Goal: Communication & Community: Ask a question

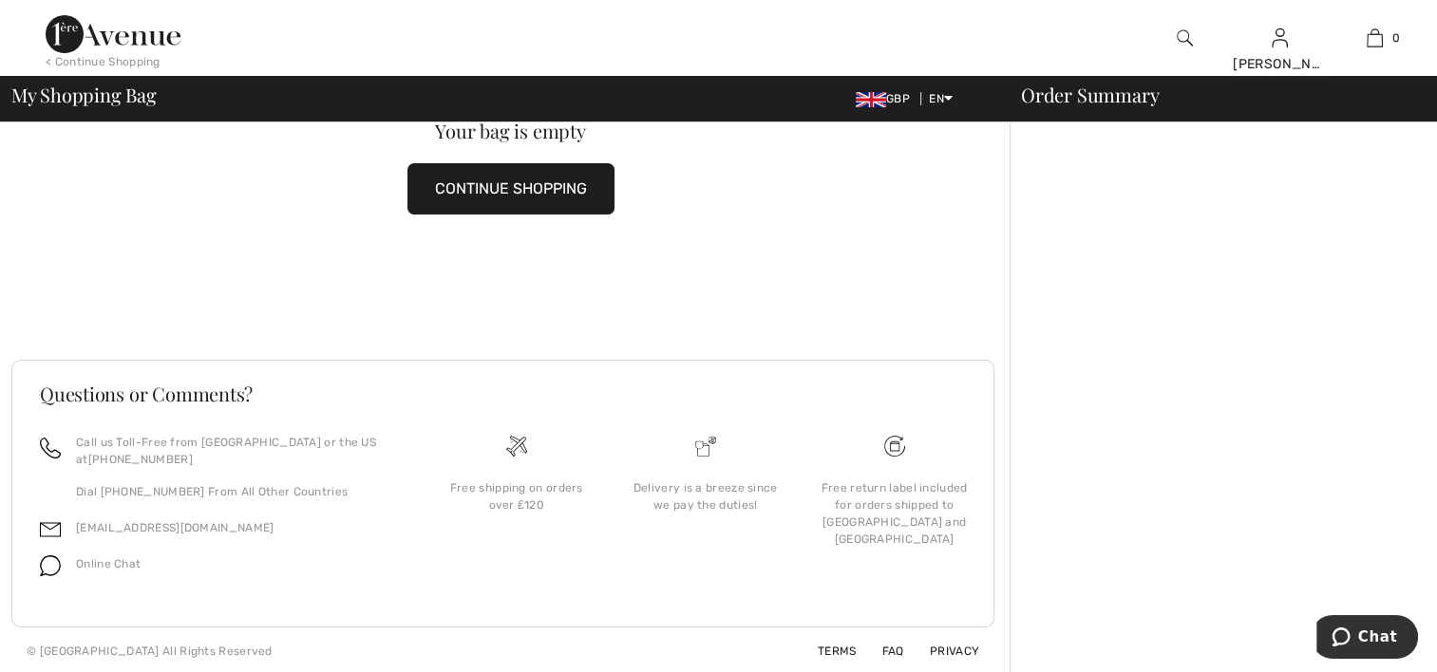
scroll to position [103, 0]
click at [94, 559] on span "Online Chat" at bounding box center [108, 562] width 65 height 13
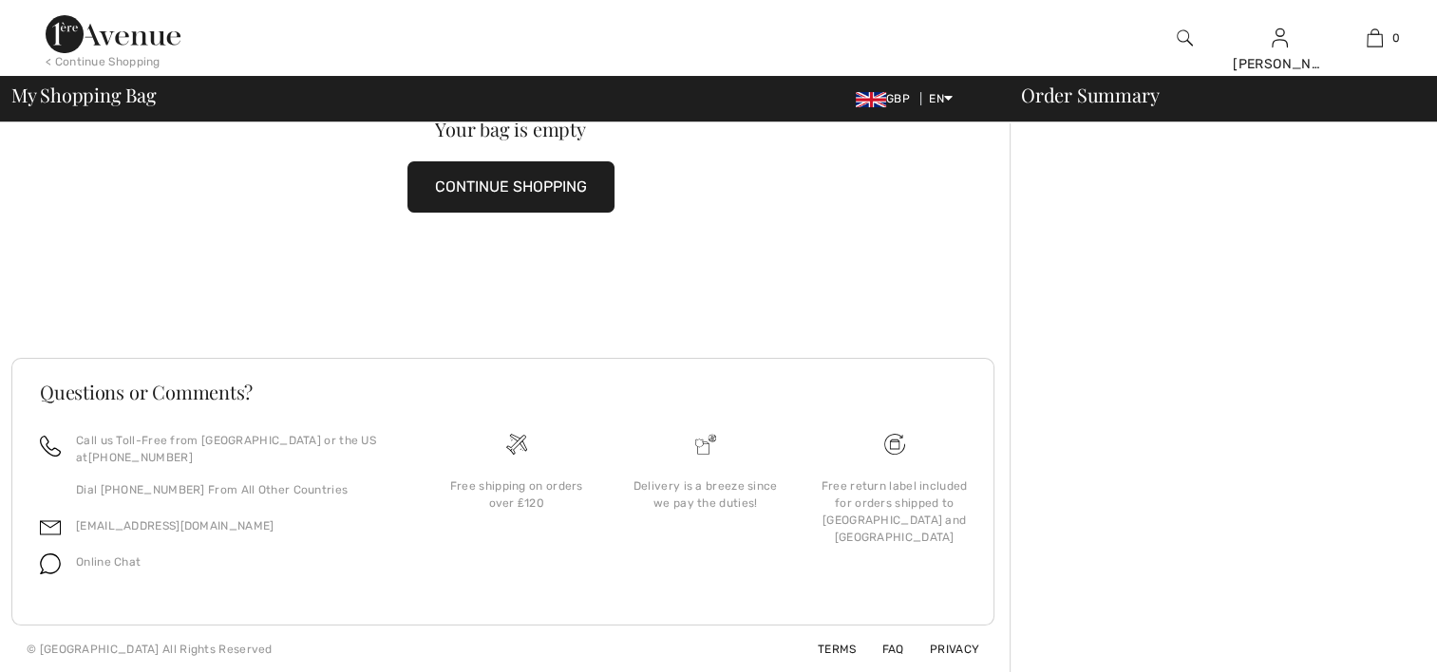
scroll to position [0, 0]
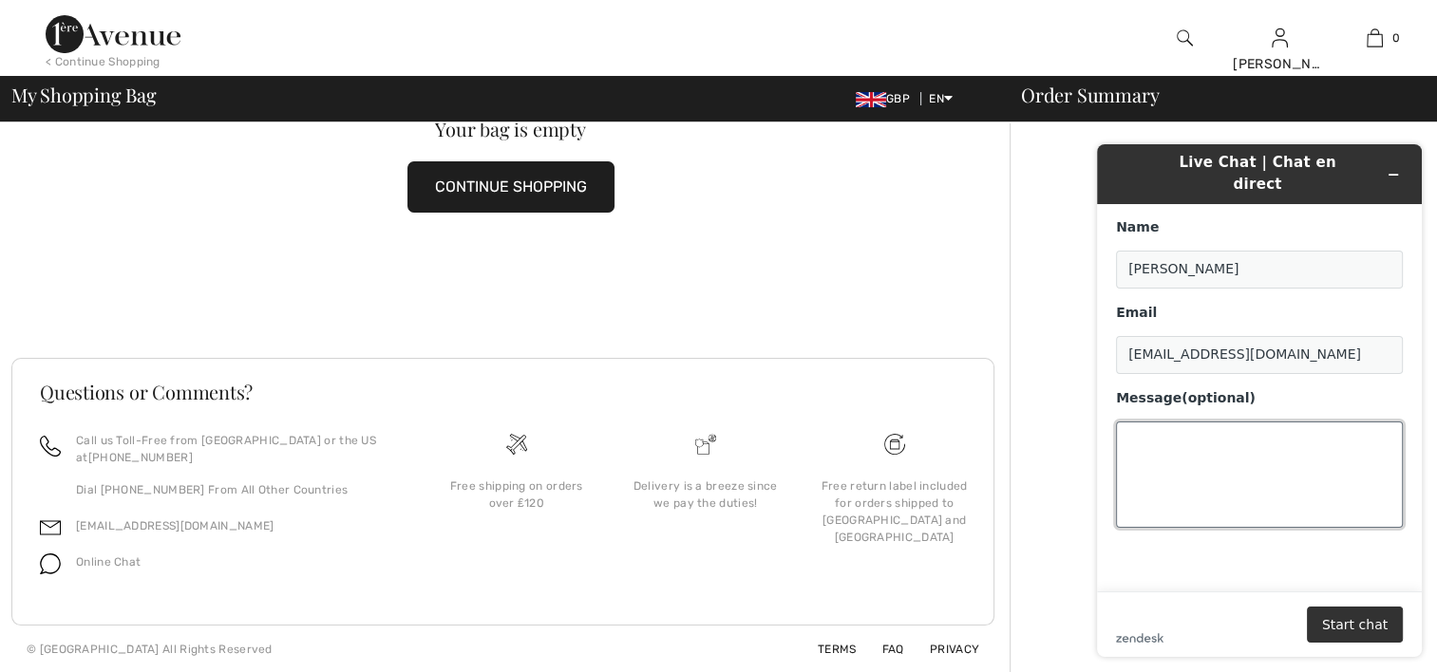
click at [1153, 426] on textarea "Message (optional)" at bounding box center [1259, 475] width 287 height 106
click at [1127, 423] on textarea "y trousers were £155 00 They were far too big" at bounding box center [1259, 475] width 287 height 106
click at [1262, 440] on textarea "My trousers were £155 00 They were far too big" at bounding box center [1259, 475] width 287 height 106
type textarea "My trousers were £155 00 They were far too big and l have sent them back to you…"
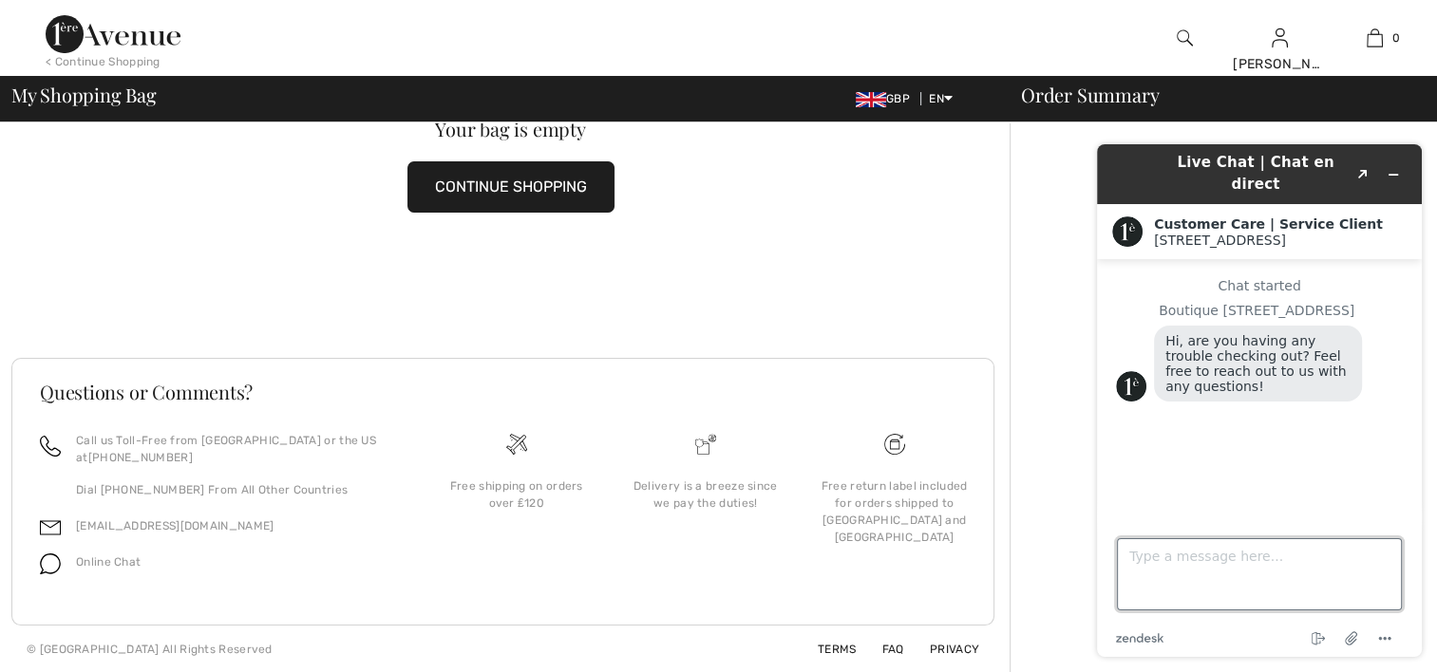
click at [1158, 552] on textarea "Type a message here..." at bounding box center [1259, 574] width 285 height 72
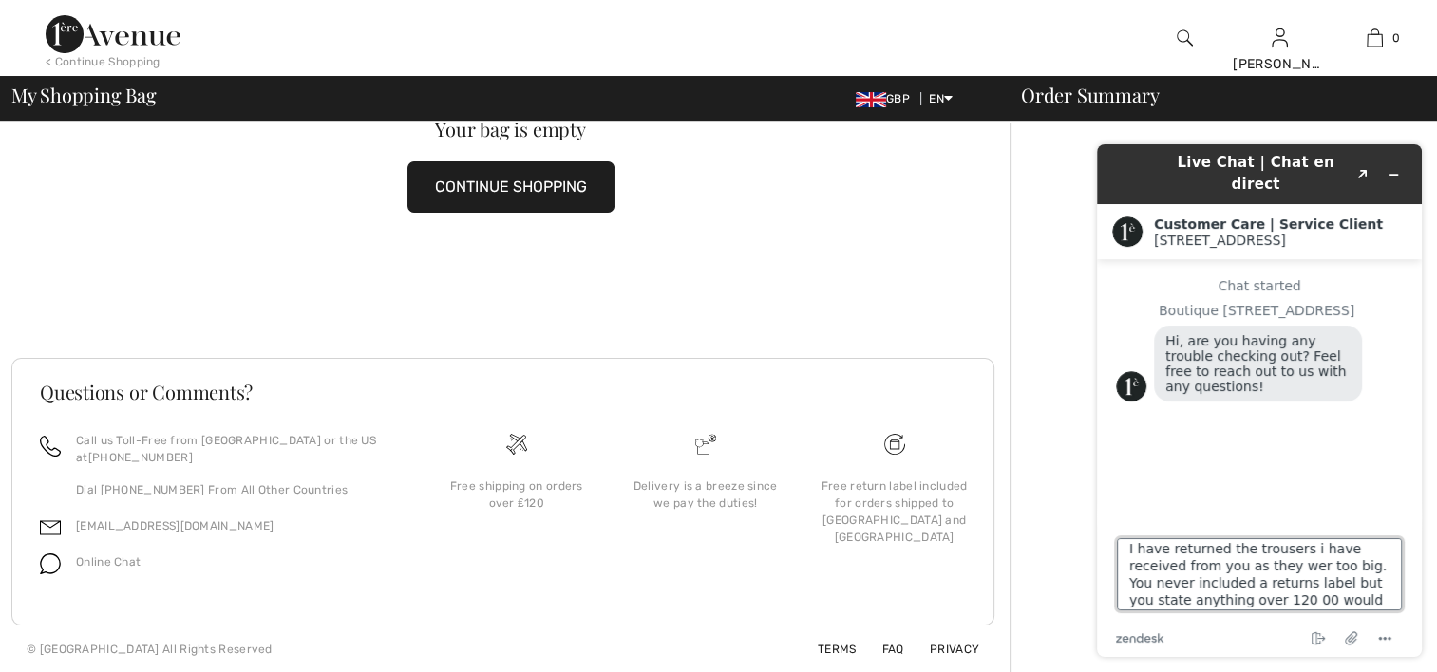
scroll to position [24, 0]
type textarea "I have returned the trousers i have received from you as they wer too big. You …"
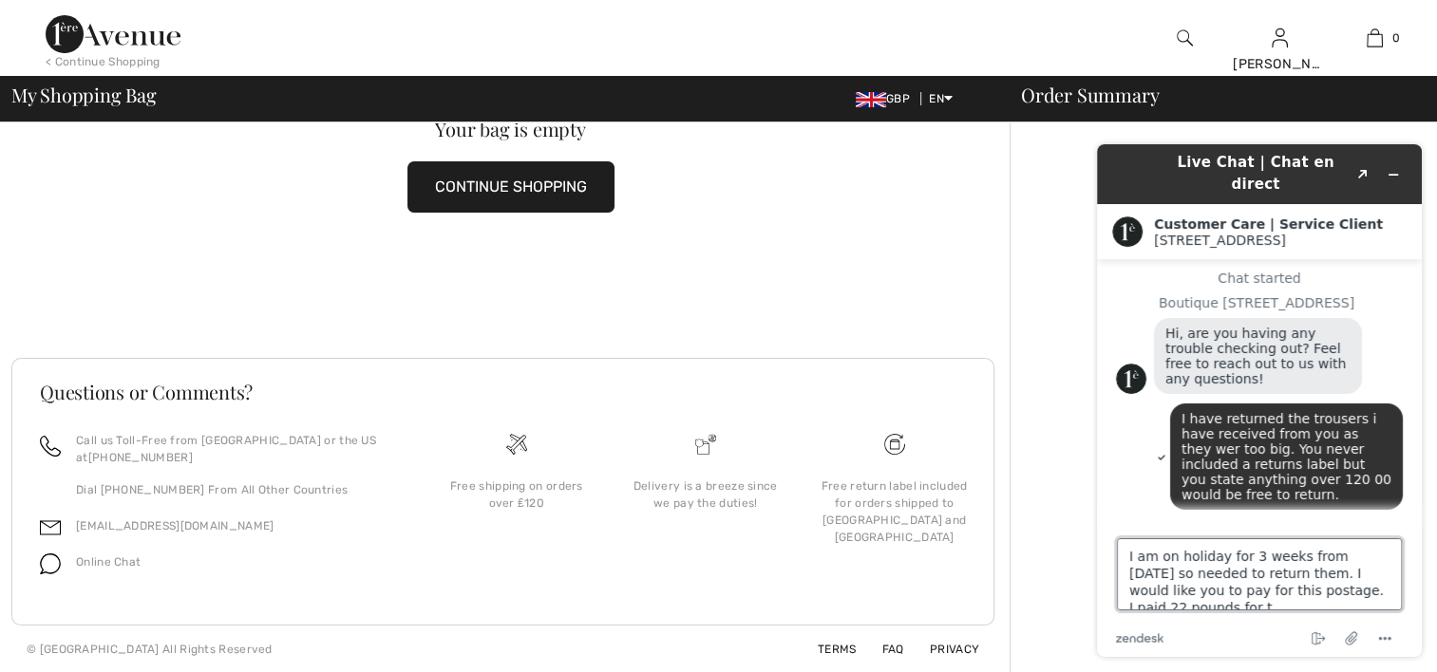
scroll to position [8, 0]
type textarea "I am on holiday for 3 weeks from [DATE] so needed to return them. I would like …"
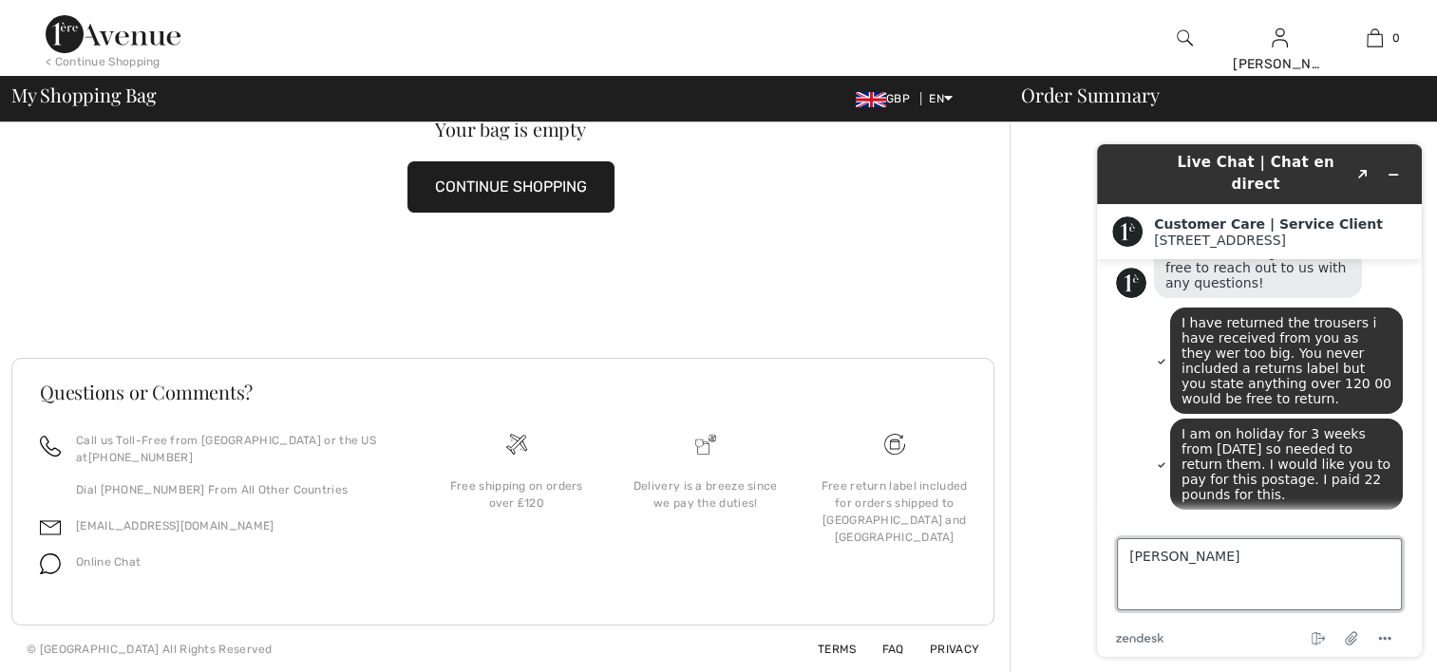
type textarea "[PERSON_NAME]"
click at [1378, 519] on div "Queue position: 1" at bounding box center [1259, 526] width 287 height 15
click at [1349, 638] on icon "Attach file" at bounding box center [1351, 639] width 15 height 15
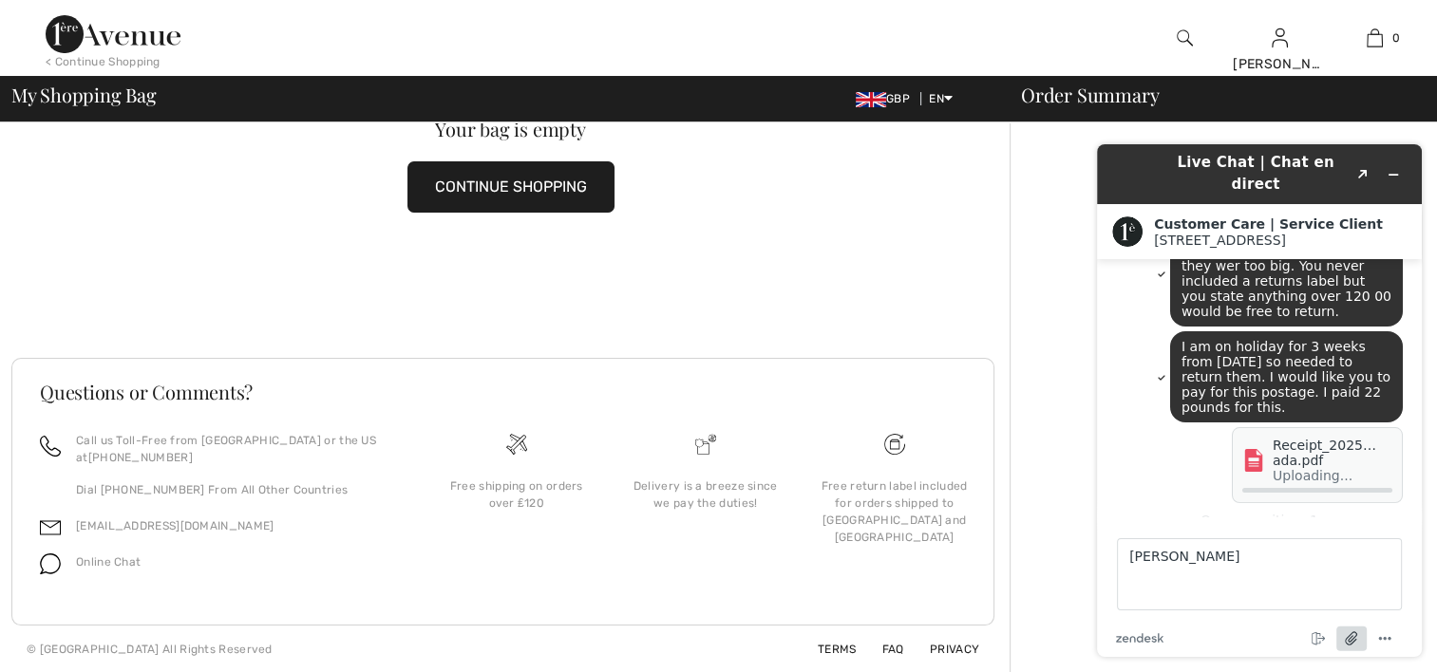
scroll to position [182, 0]
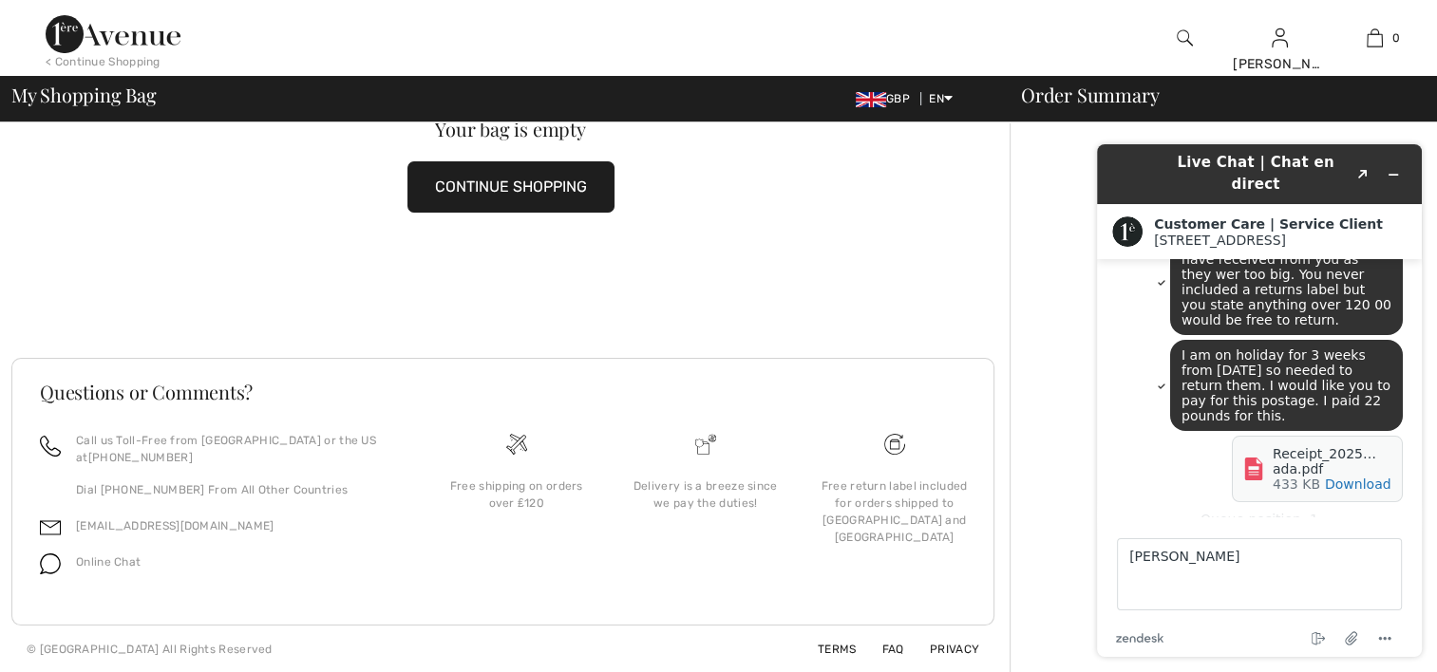
click at [1272, 167] on h1 "Live Chat | Chat en direct" at bounding box center [1255, 173] width 184 height 43
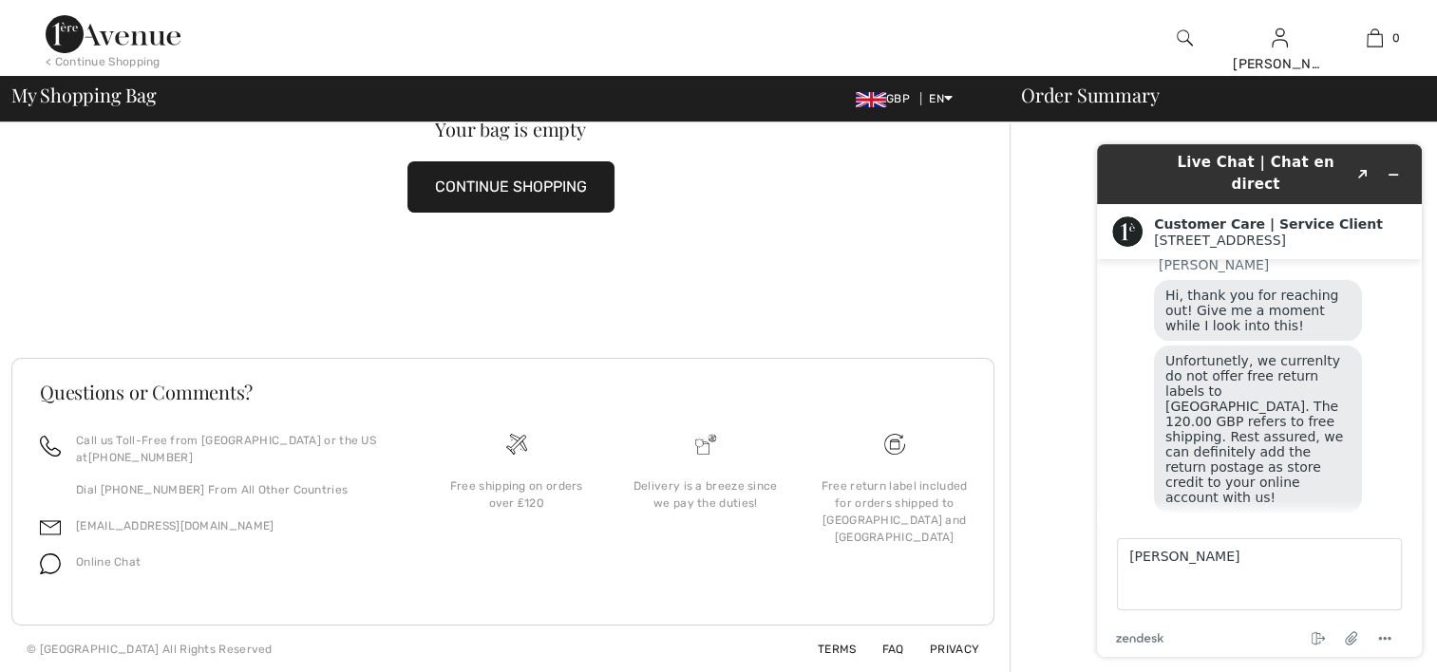
scroll to position [554, 0]
